Goal: Task Accomplishment & Management: Manage account settings

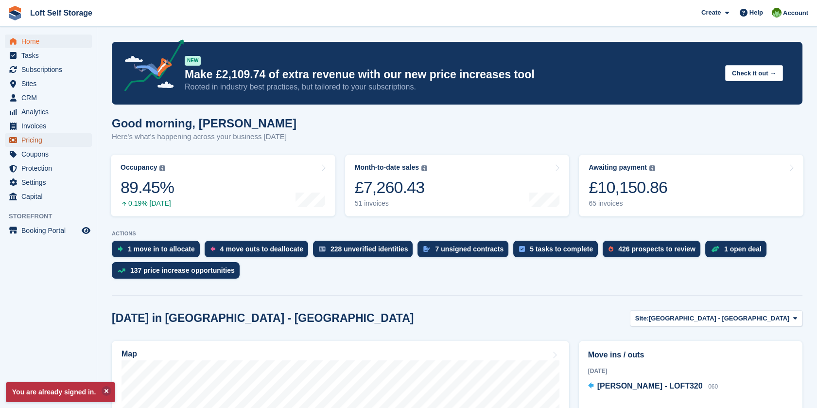
click at [45, 144] on span "Pricing" at bounding box center [50, 140] width 58 height 14
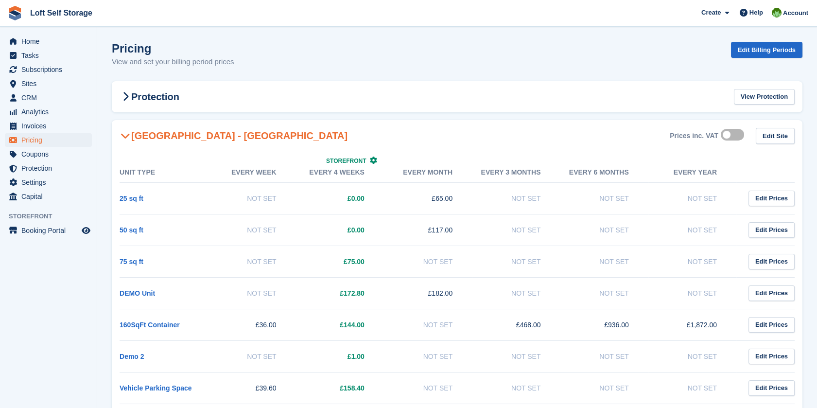
click at [176, 136] on h2 "[GEOGRAPHIC_DATA] - [GEOGRAPHIC_DATA]" at bounding box center [234, 136] width 228 height 12
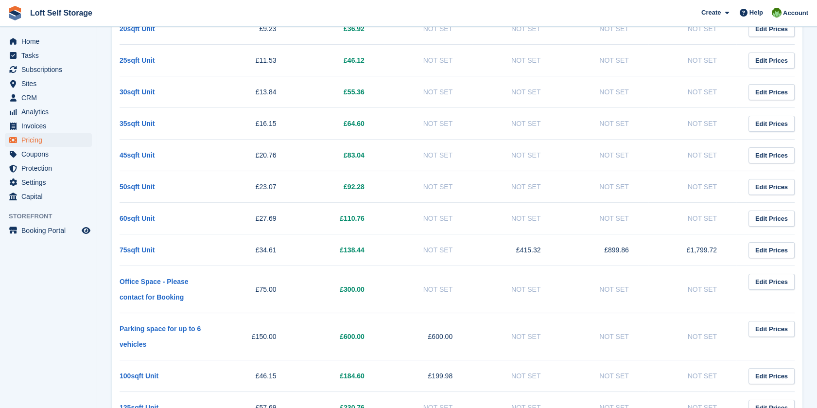
scroll to position [216, 0]
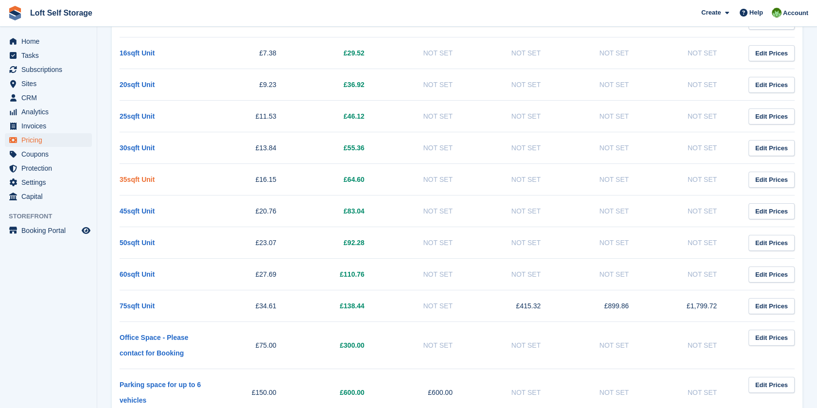
click at [136, 177] on link "35sqft Unit" at bounding box center [137, 179] width 35 height 8
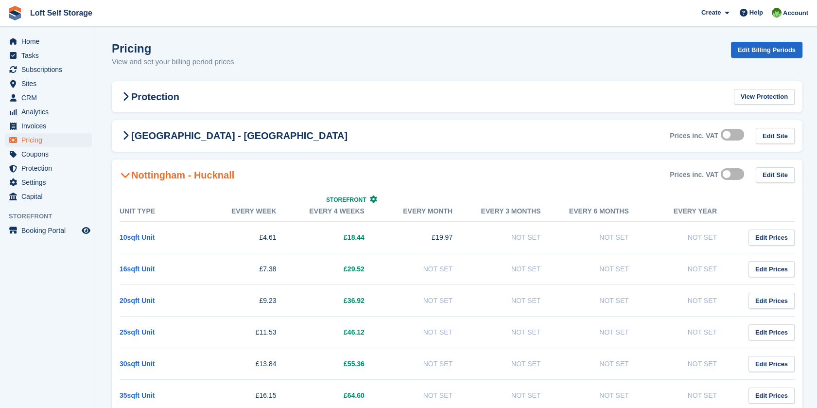
scroll to position [216, 0]
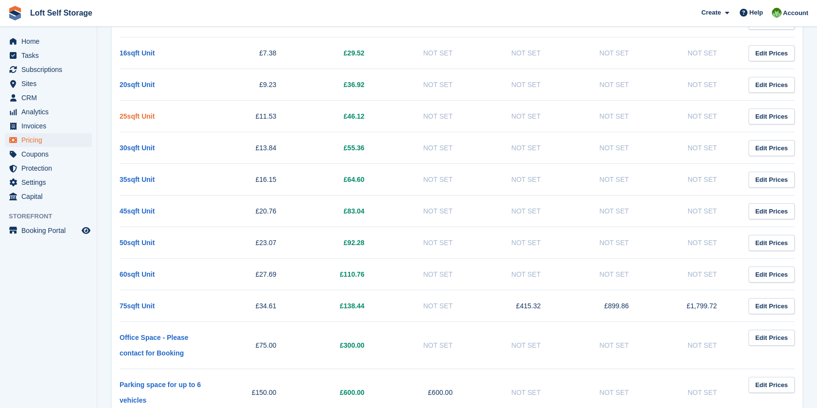
click at [132, 113] on link "25sqft Unit" at bounding box center [137, 116] width 35 height 8
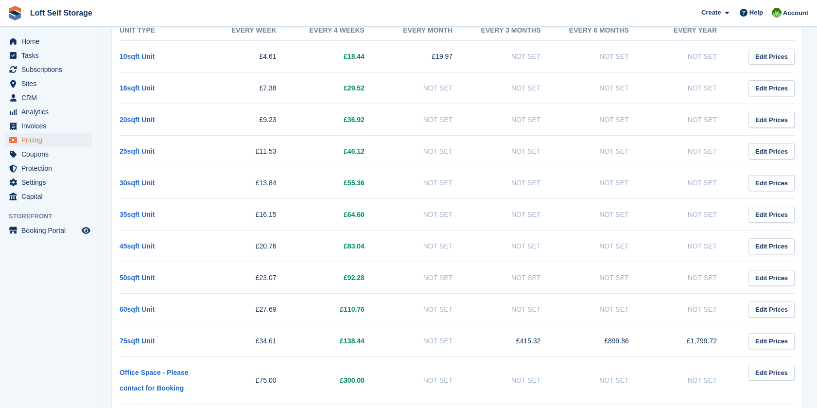
scroll to position [108, 0]
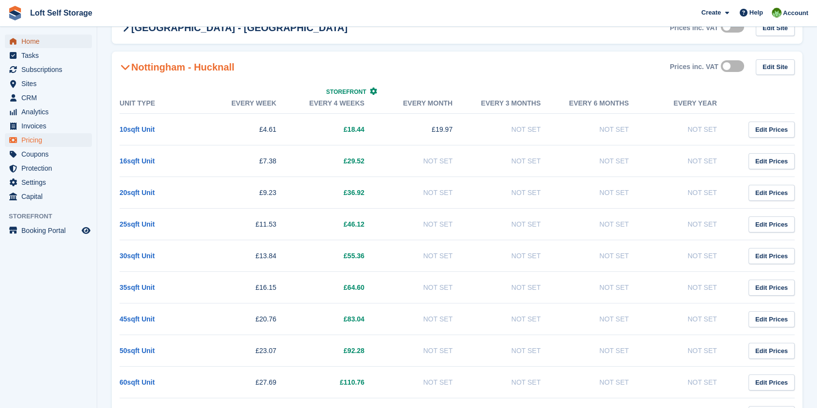
click at [38, 36] on span "Home" at bounding box center [50, 42] width 58 height 14
